Goal: Information Seeking & Learning: Learn about a topic

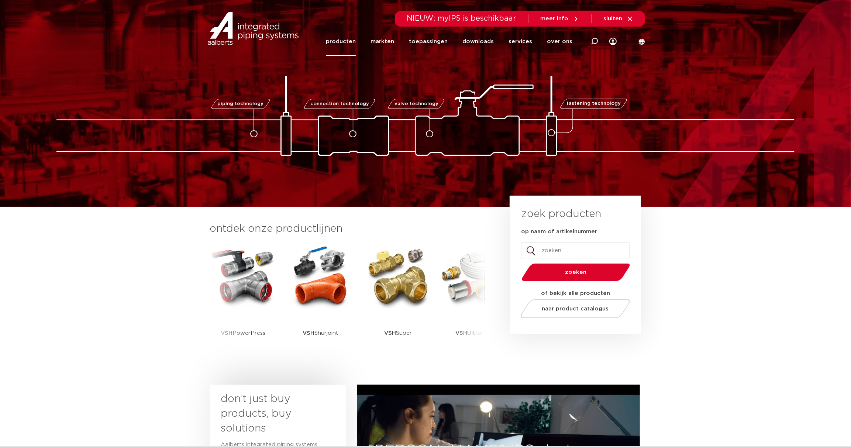
click at [352, 38] on link "producten" at bounding box center [341, 41] width 30 height 28
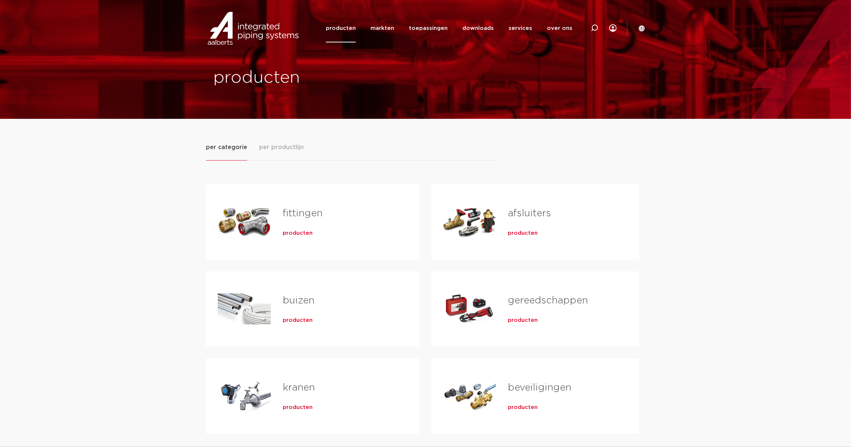
click at [285, 144] on span "per productlijn" at bounding box center [281, 147] width 45 height 9
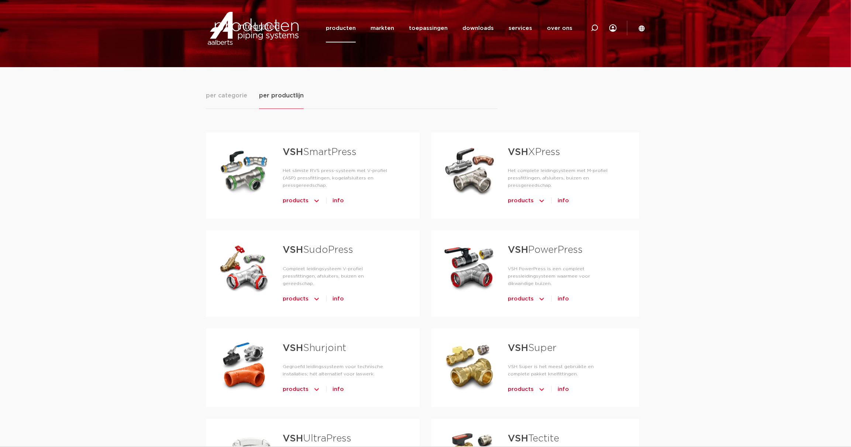
scroll to position [78, 0]
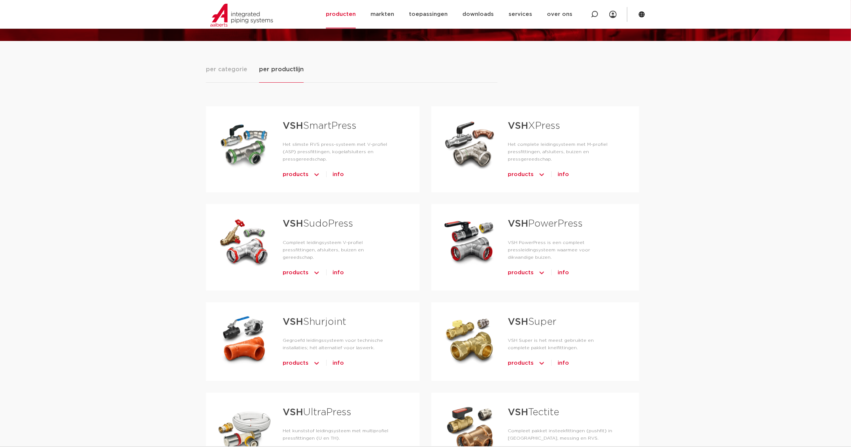
click at [541, 173] on img "Tabs. Open items met enter of spatie, sluit af met escape en navigeer met de pi…" at bounding box center [541, 175] width 7 height 12
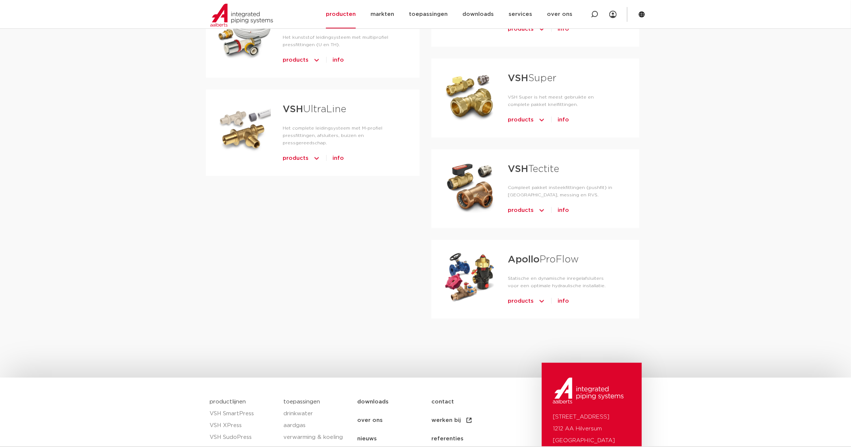
scroll to position [548, 0]
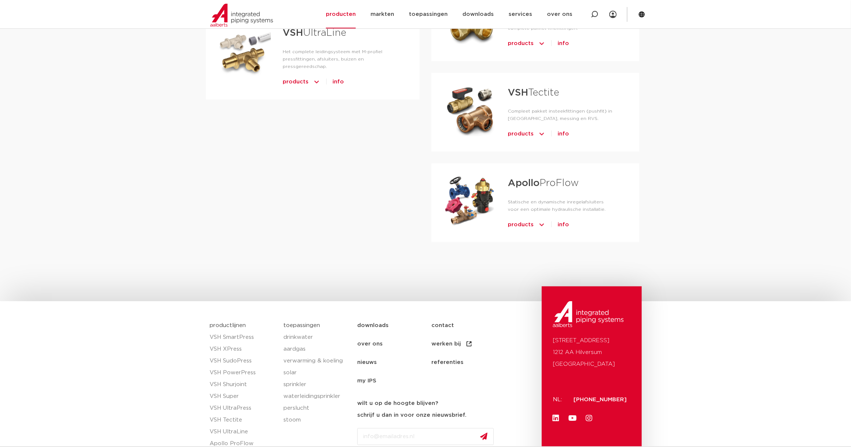
click at [543, 219] on img "Tabs. Open items met enter of spatie, sluit af met escape en navigeer met de pi…" at bounding box center [541, 225] width 7 height 12
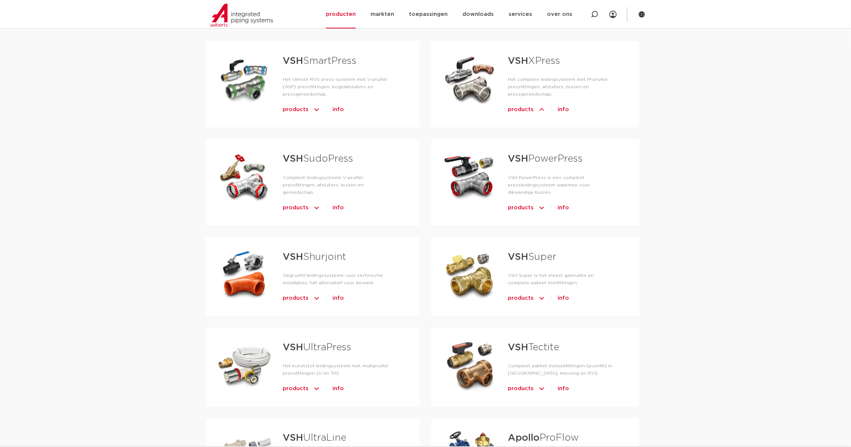
scroll to position [156, 0]
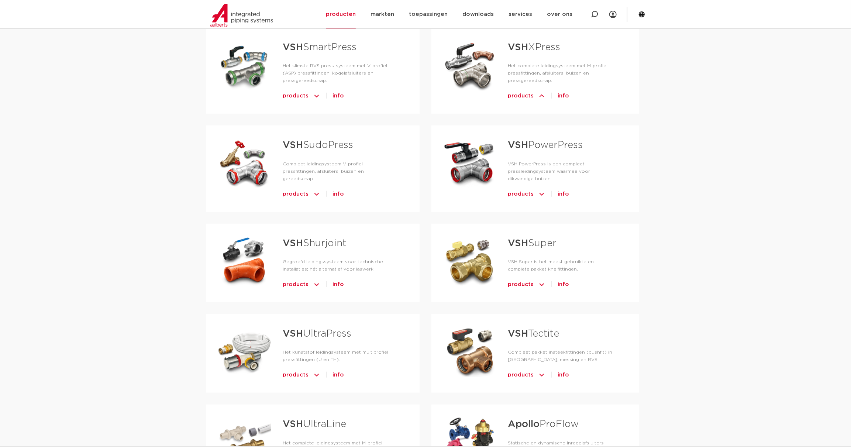
click at [538, 94] on img "Tabs. Open items met enter of spatie, sluit af met escape en navigeer met de pi…" at bounding box center [541, 96] width 7 height 12
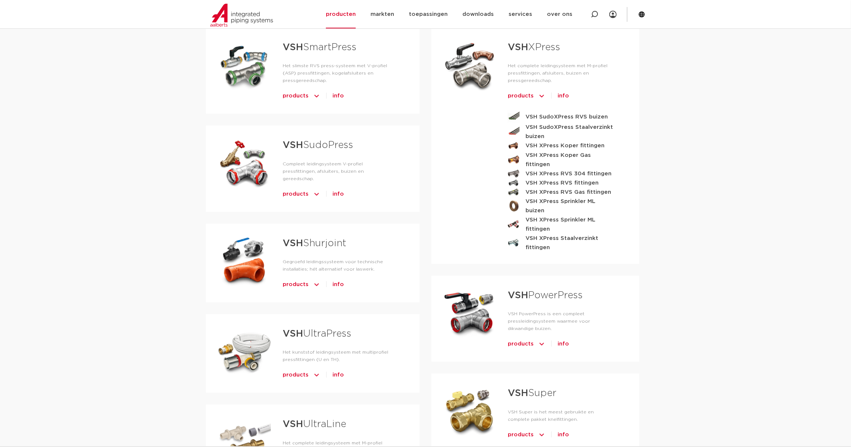
scroll to position [0, 0]
